Goal: Complete application form: Complete application form

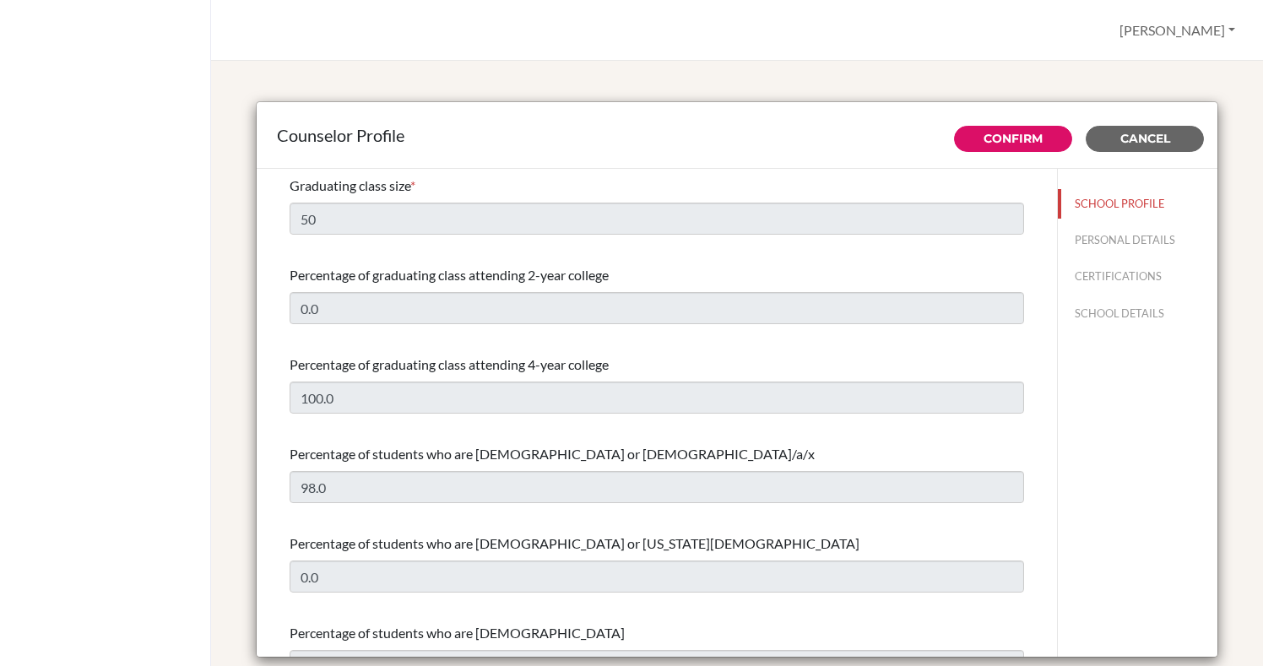
select select "0"
select select "314602"
click at [1033, 143] on link "Confirm" at bounding box center [1012, 138] width 59 height 15
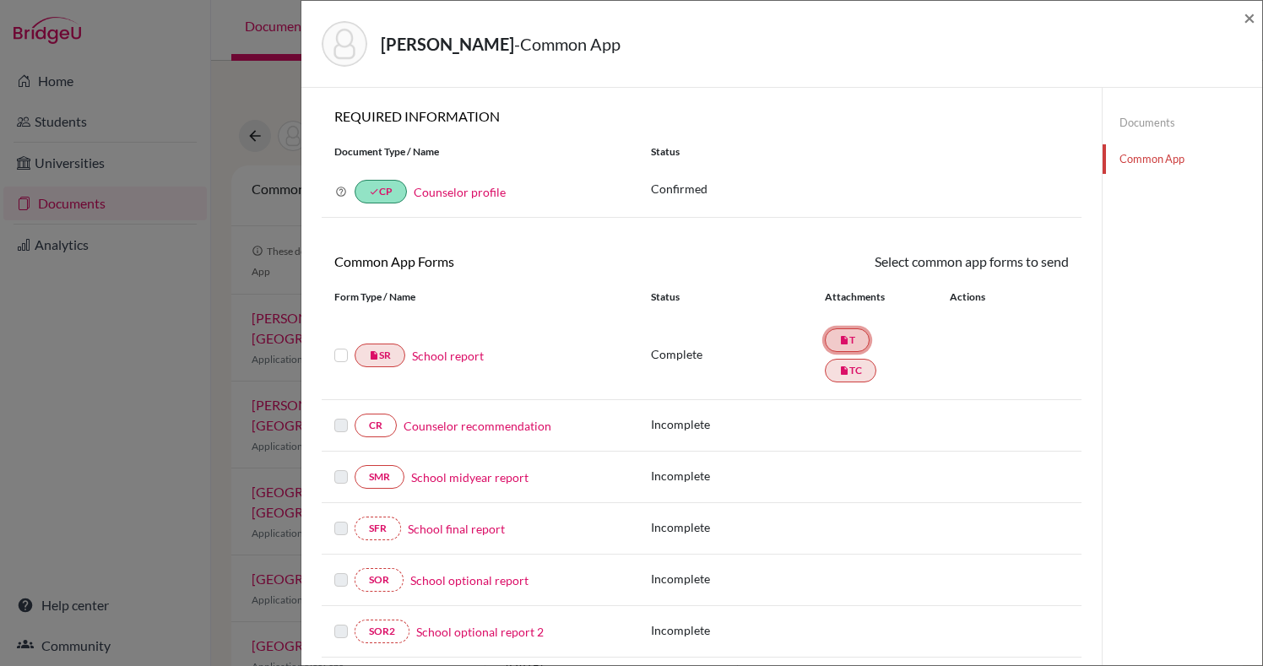
click at [853, 345] on link "insert_drive_file T" at bounding box center [847, 340] width 45 height 24
click at [847, 338] on icon "insert_drive_file" at bounding box center [844, 340] width 10 height 10
click at [450, 355] on link "School report" at bounding box center [448, 356] width 72 height 18
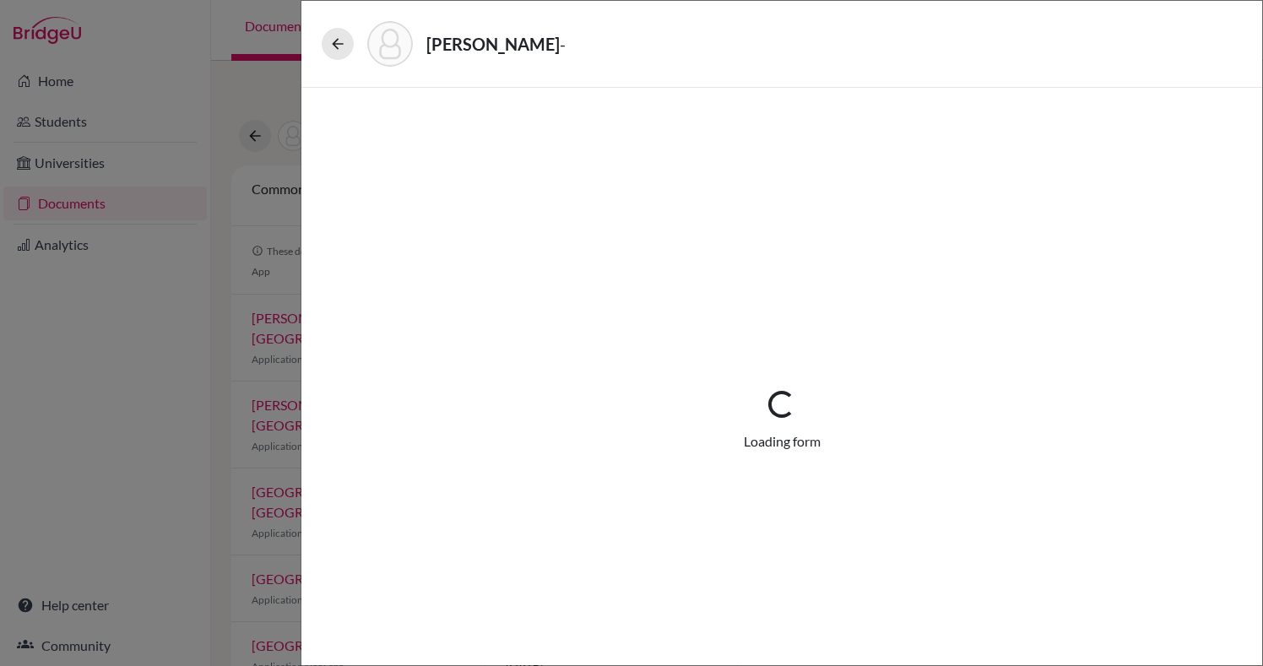
select select "1"
select select "670453"
select select "1"
select select "670452"
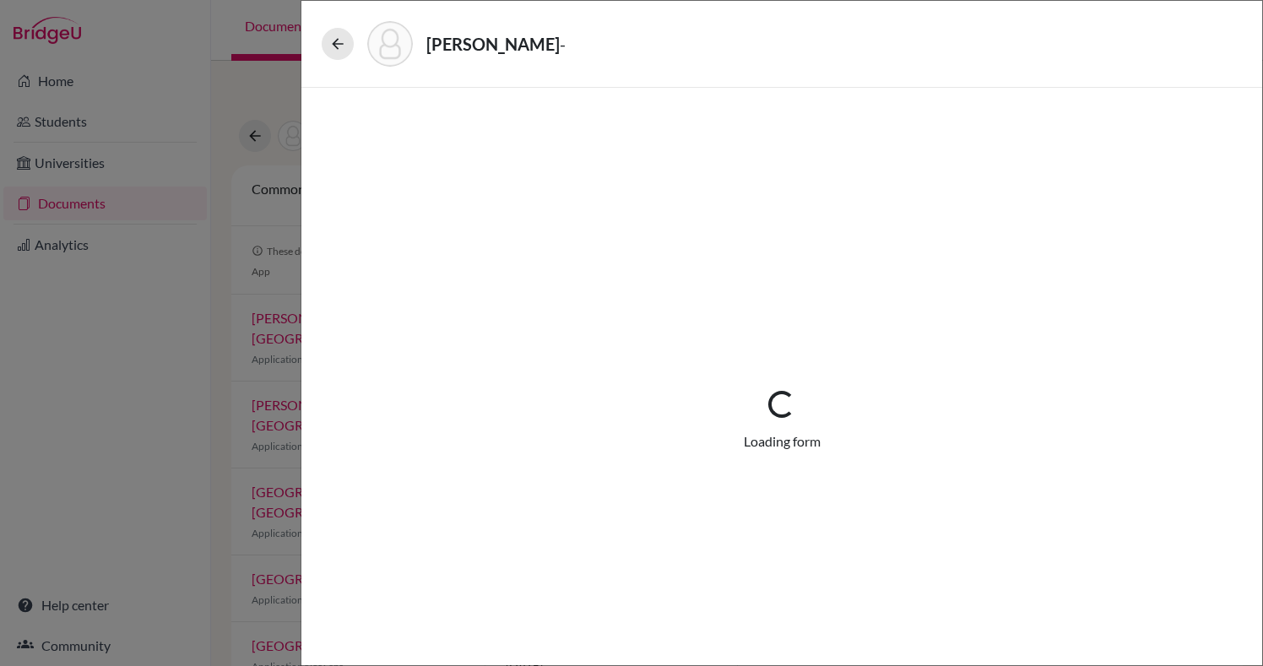
select select "0"
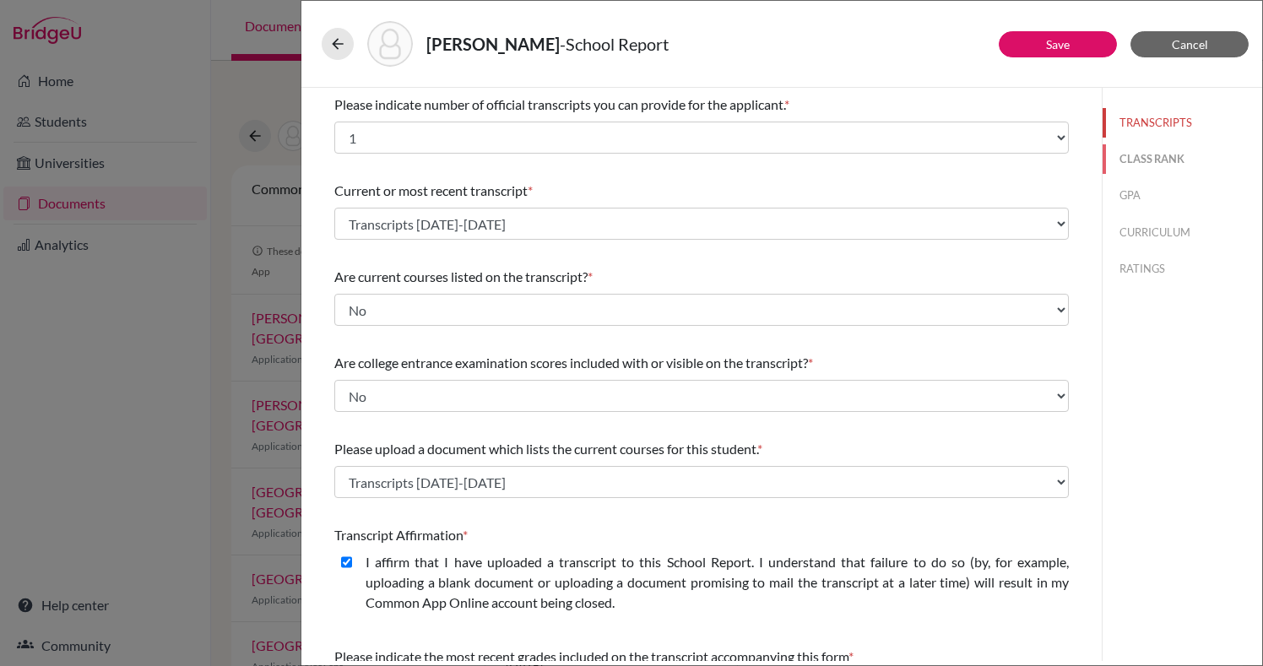
click at [1144, 160] on button "CLASS RANK" at bounding box center [1182, 159] width 160 height 30
select select "5"
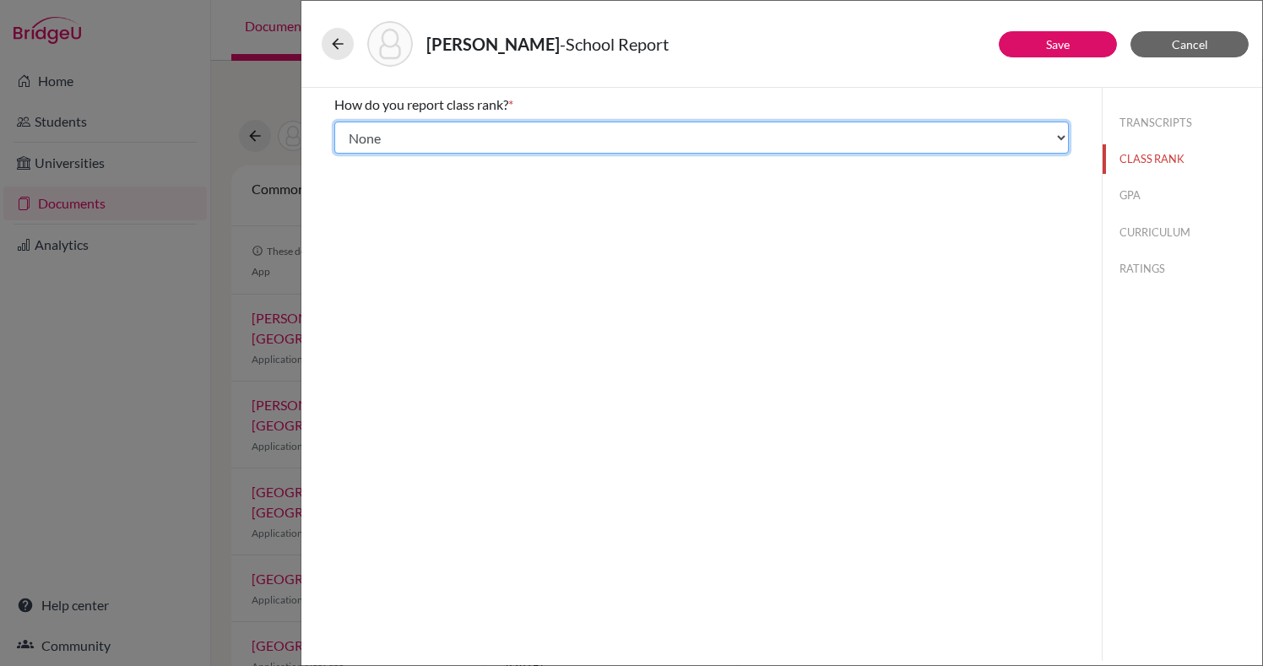
click at [1034, 140] on select "Select... Exact Decile Quintile Quartile None" at bounding box center [701, 138] width 734 height 32
click at [334, 122] on select "Select... Exact Decile Quintile Quartile None" at bounding box center [701, 138] width 734 height 32
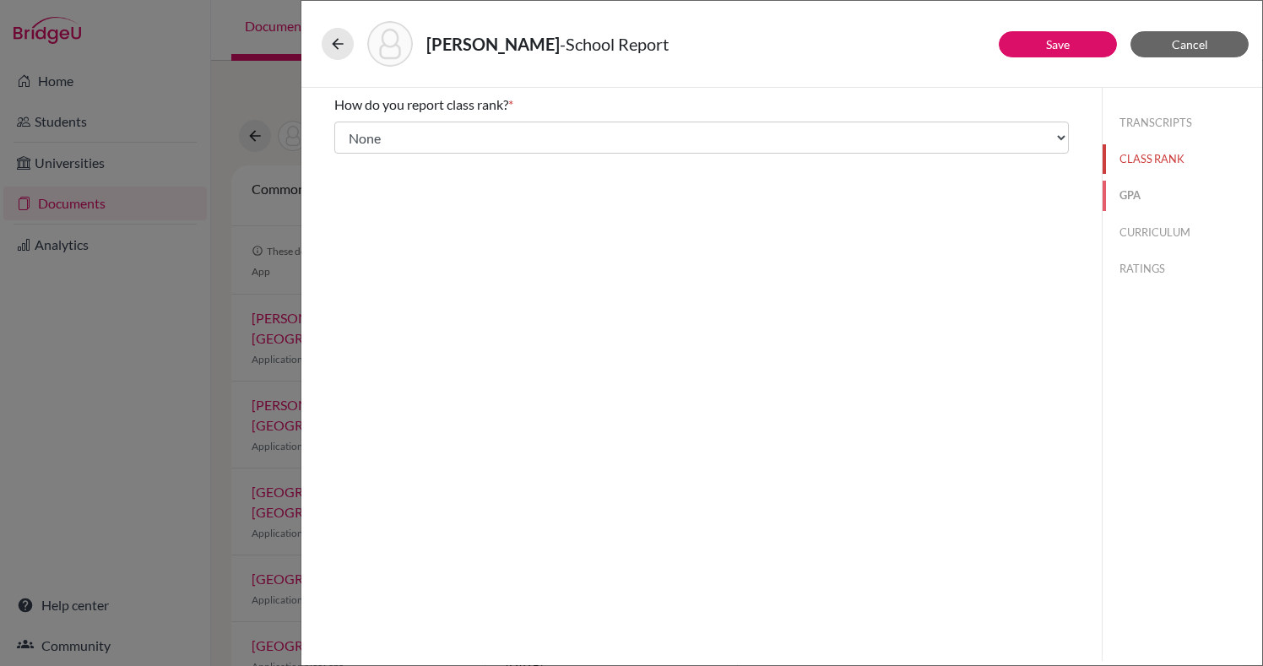
click at [1138, 191] on button "GPA" at bounding box center [1182, 196] width 160 height 30
type input "3.76"
type input "3.8"
select select "4"
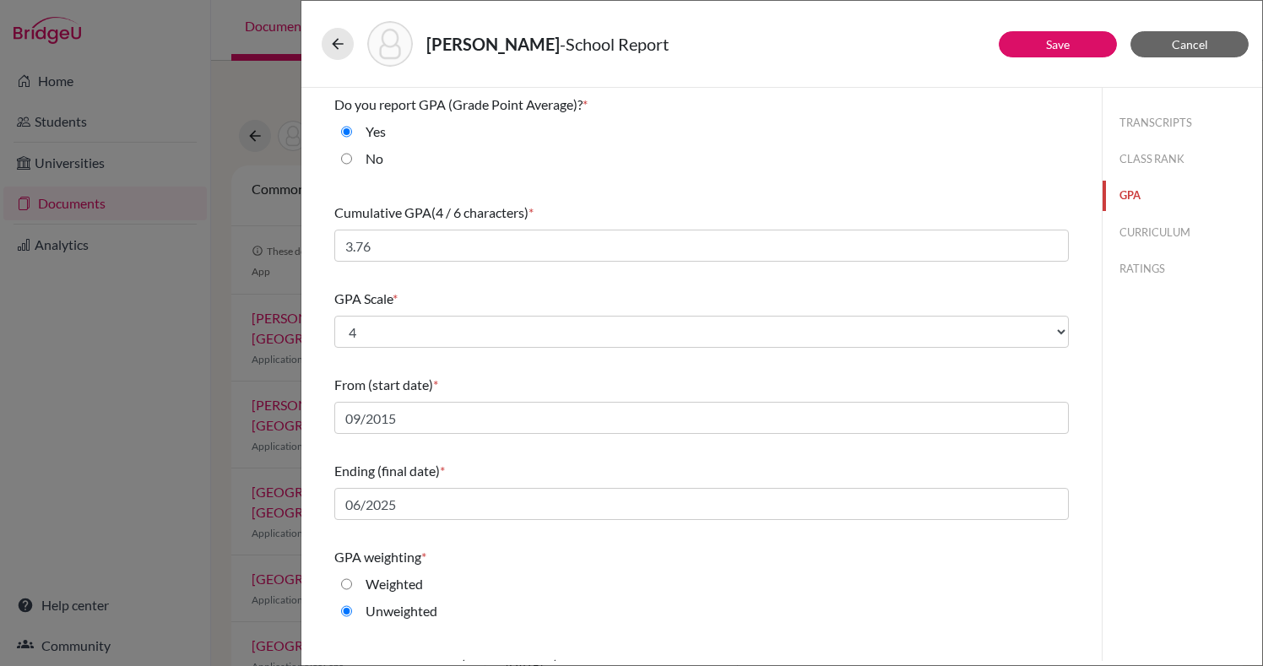
scroll to position [146, 0]
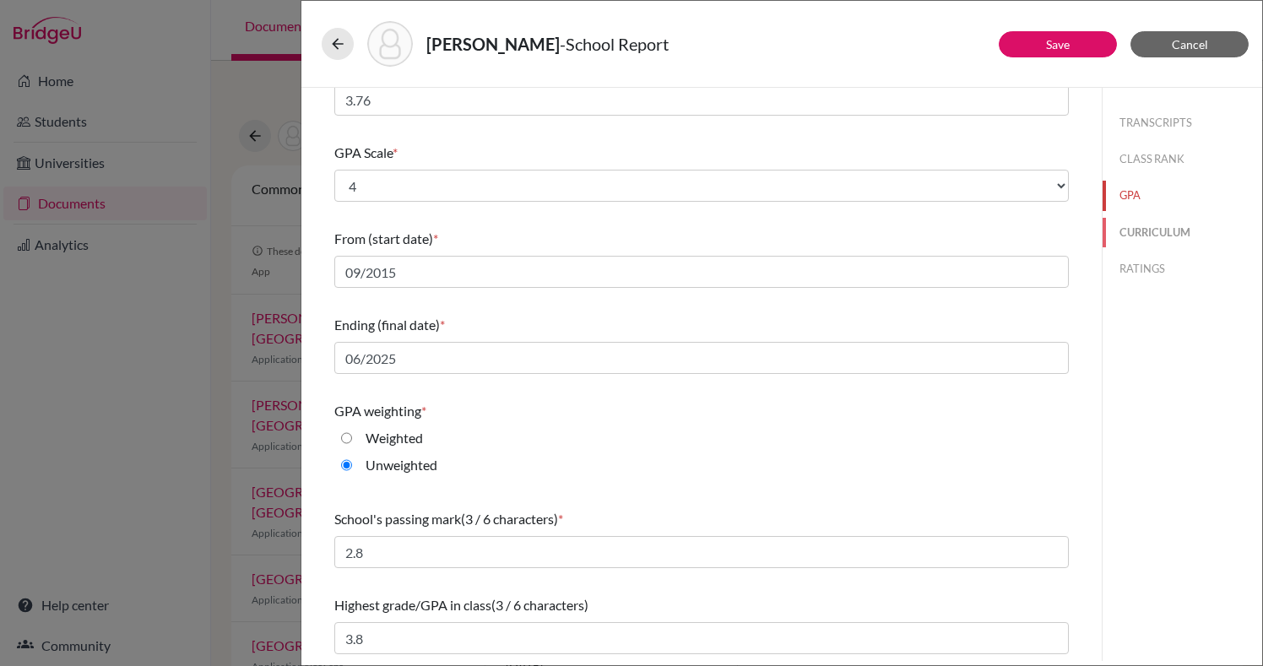
click at [1142, 231] on button "CURRICULUM" at bounding box center [1182, 233] width 160 height 30
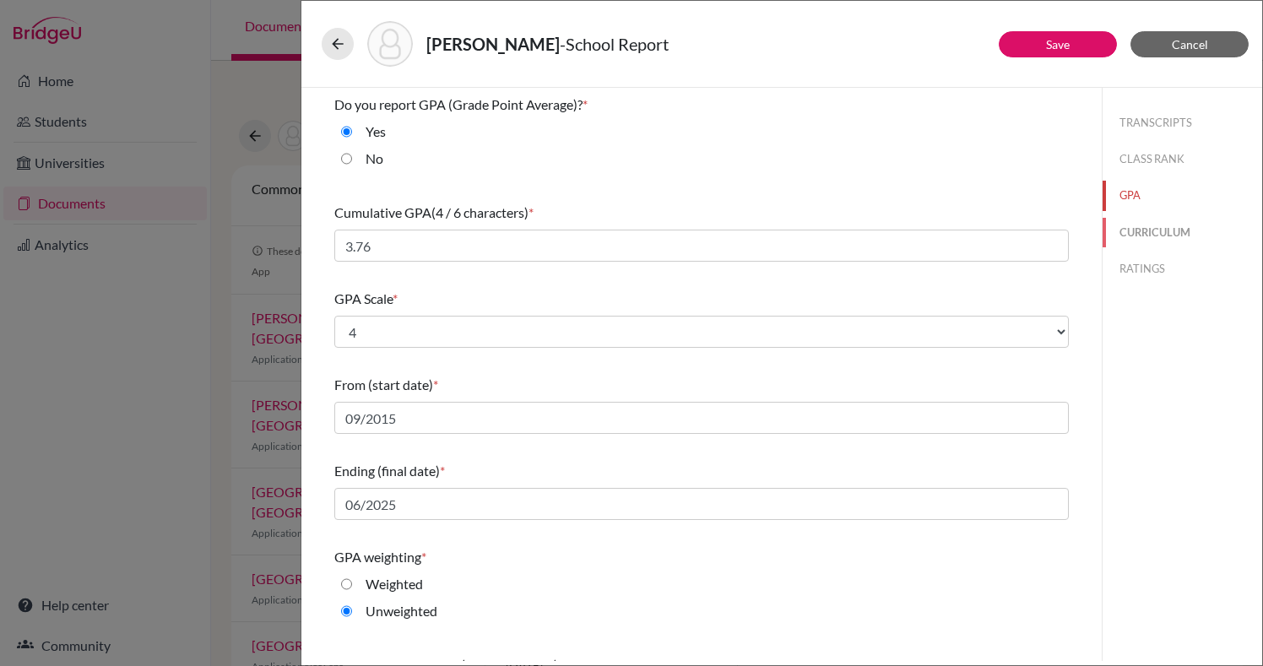
select select "4"
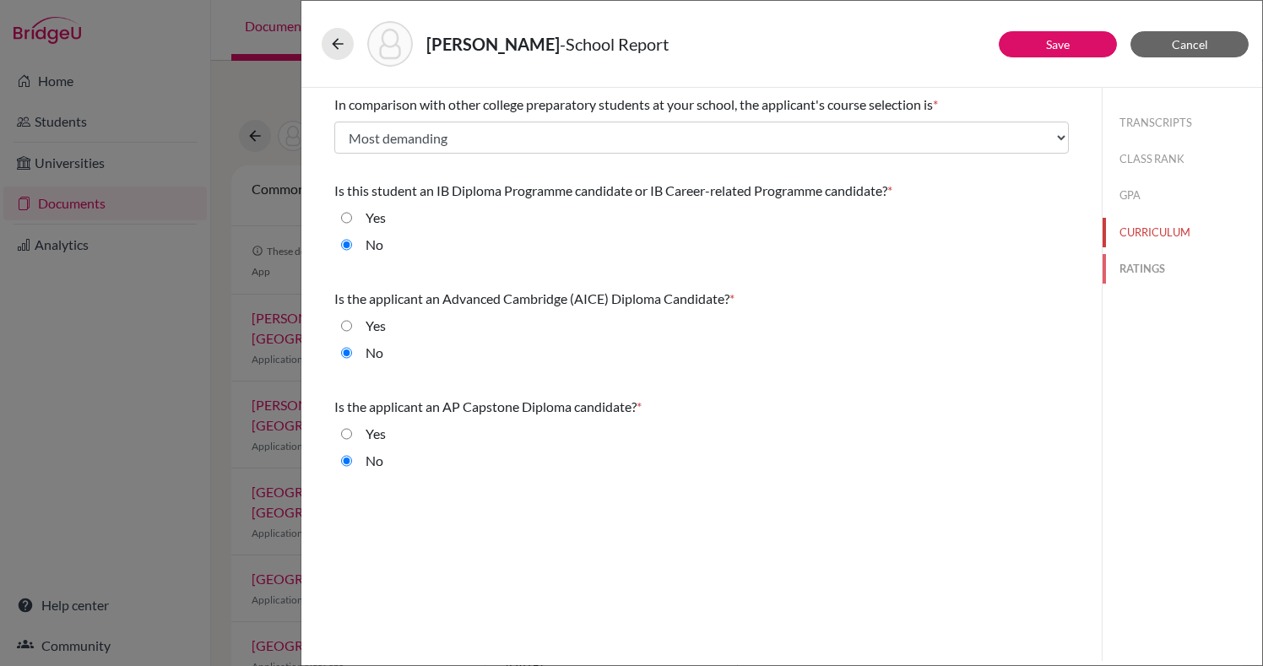
click at [1139, 266] on button "RATINGS" at bounding box center [1182, 269] width 160 height 30
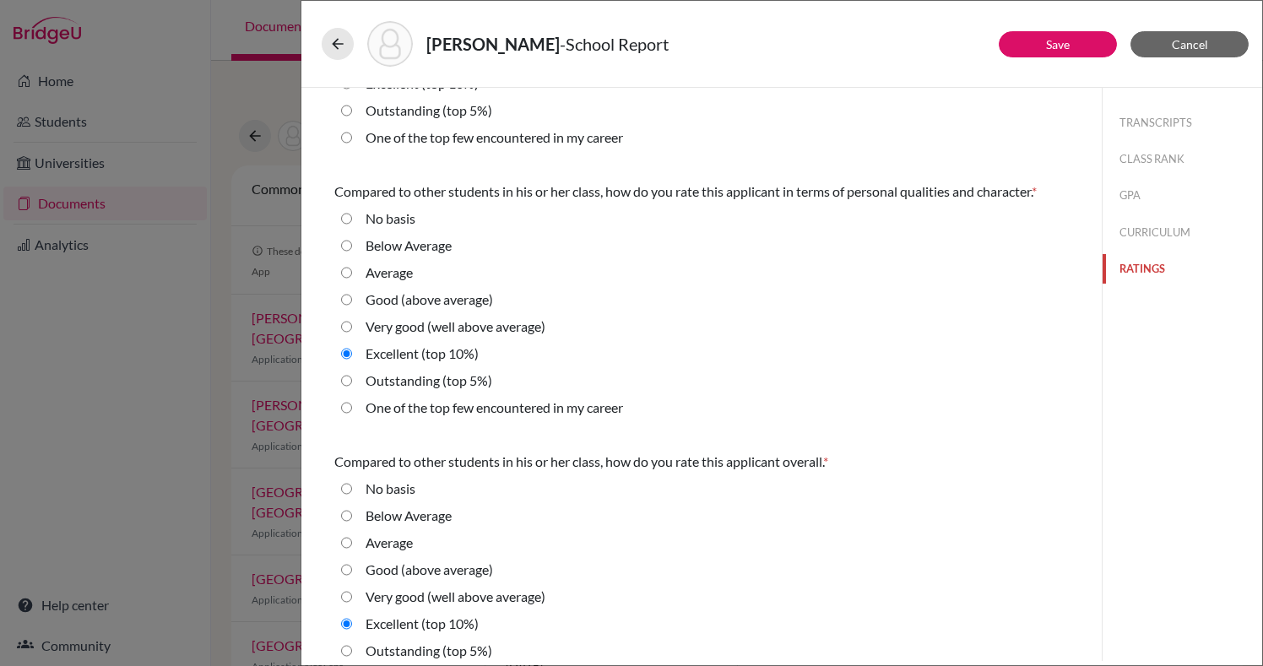
scroll to position [494, 0]
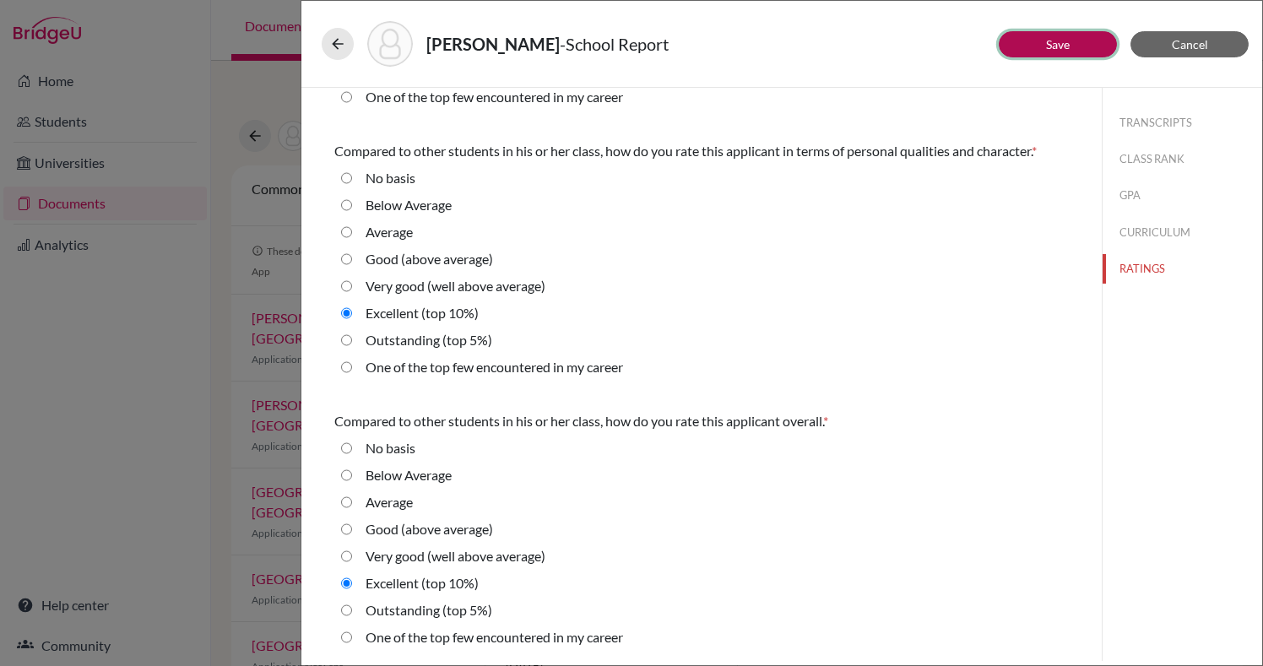
click at [1030, 48] on button "Save" at bounding box center [1058, 44] width 118 height 26
